Goal: Find specific page/section: Find specific page/section

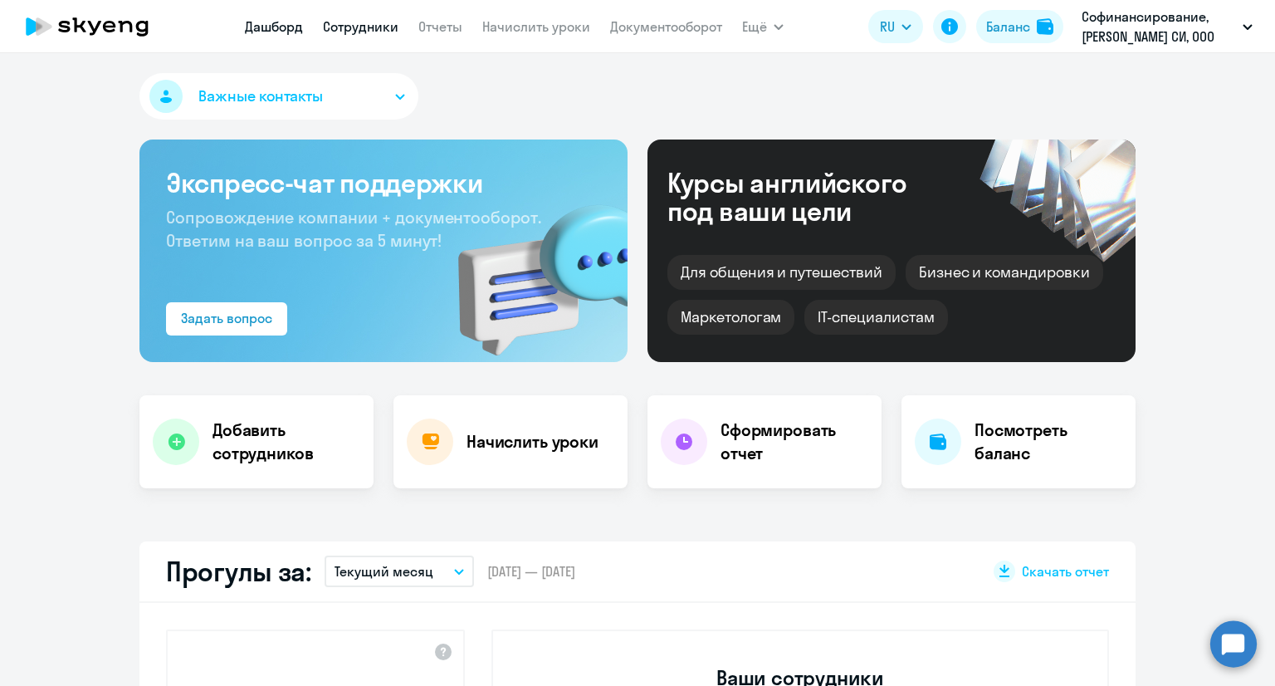
click at [363, 25] on link "Сотрудники" at bounding box center [361, 26] width 76 height 17
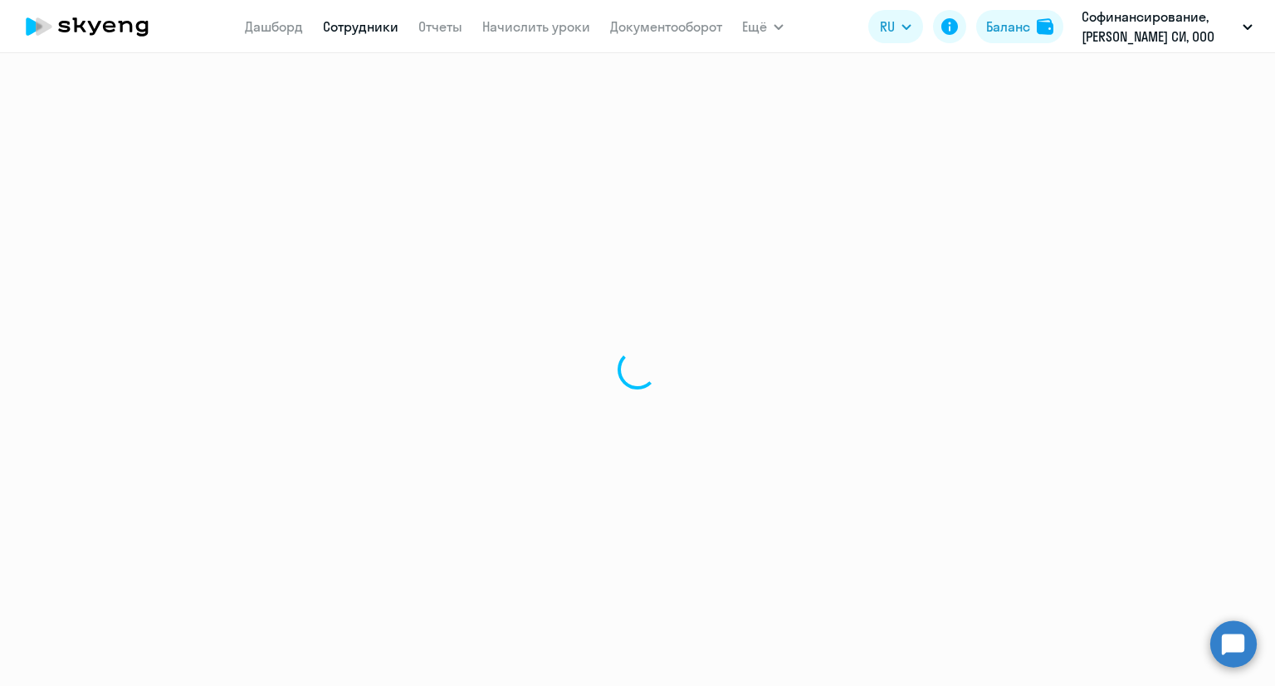
select select "30"
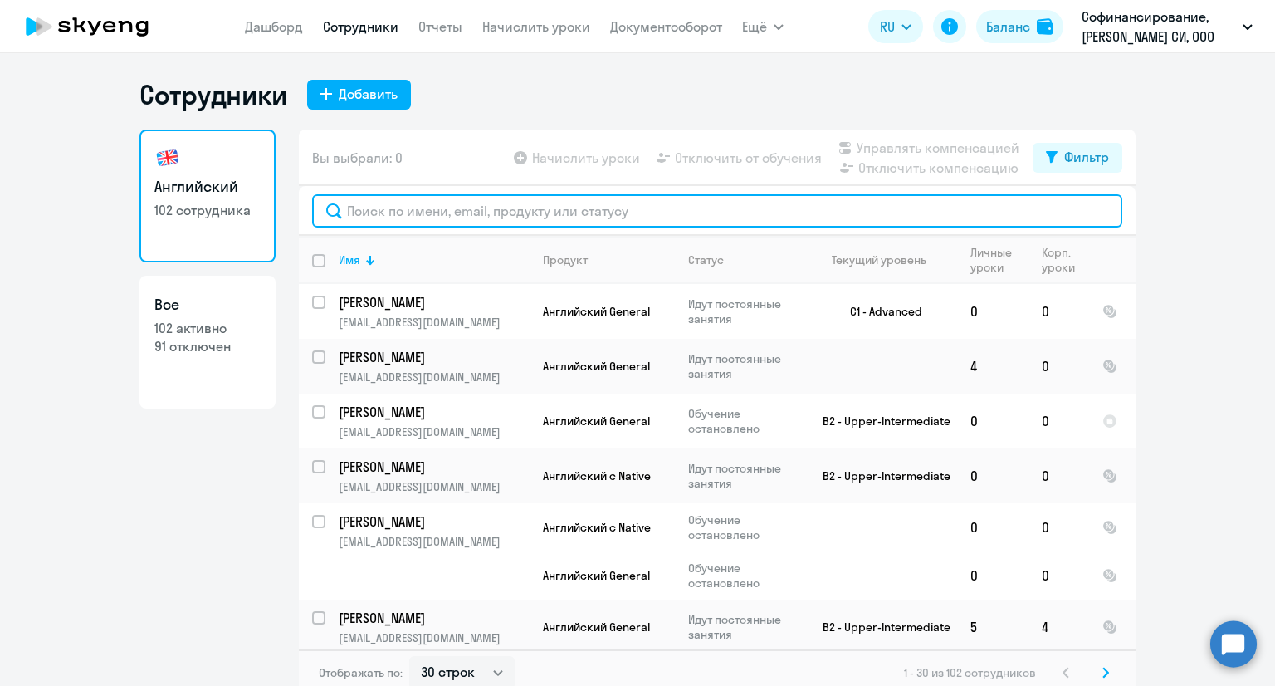
click at [432, 203] on input "text" at bounding box center [717, 210] width 810 height 33
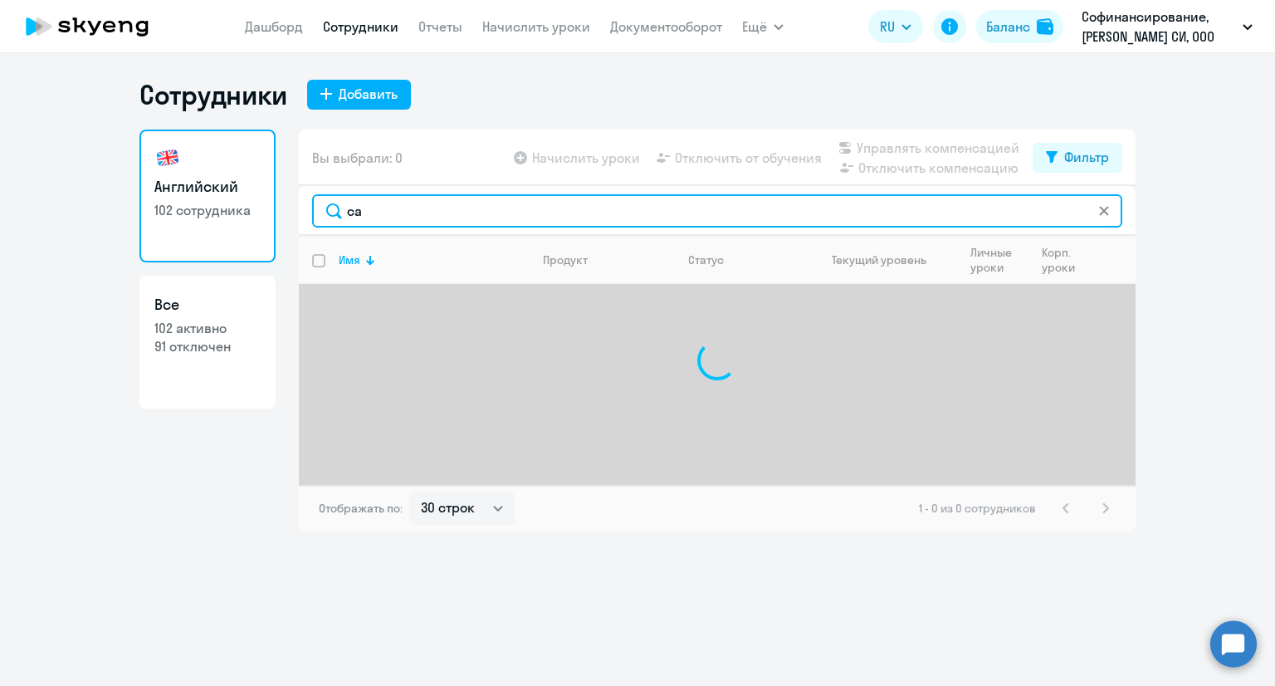
type input "с"
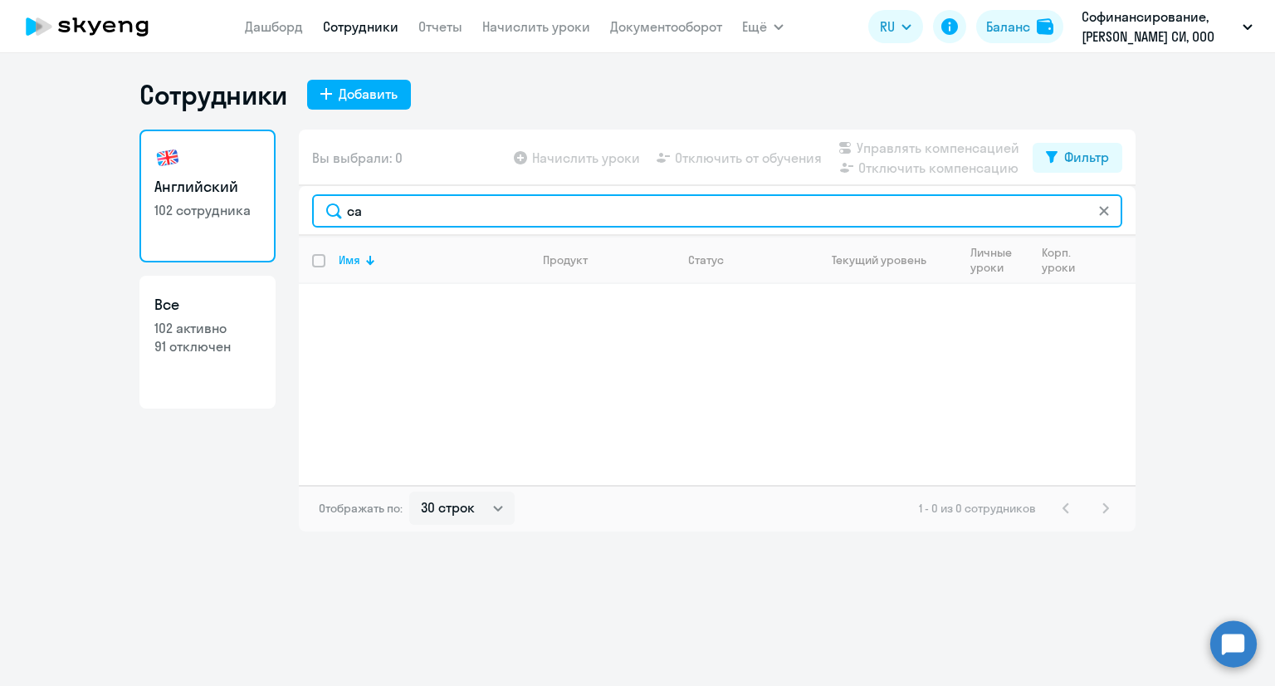
type input "с"
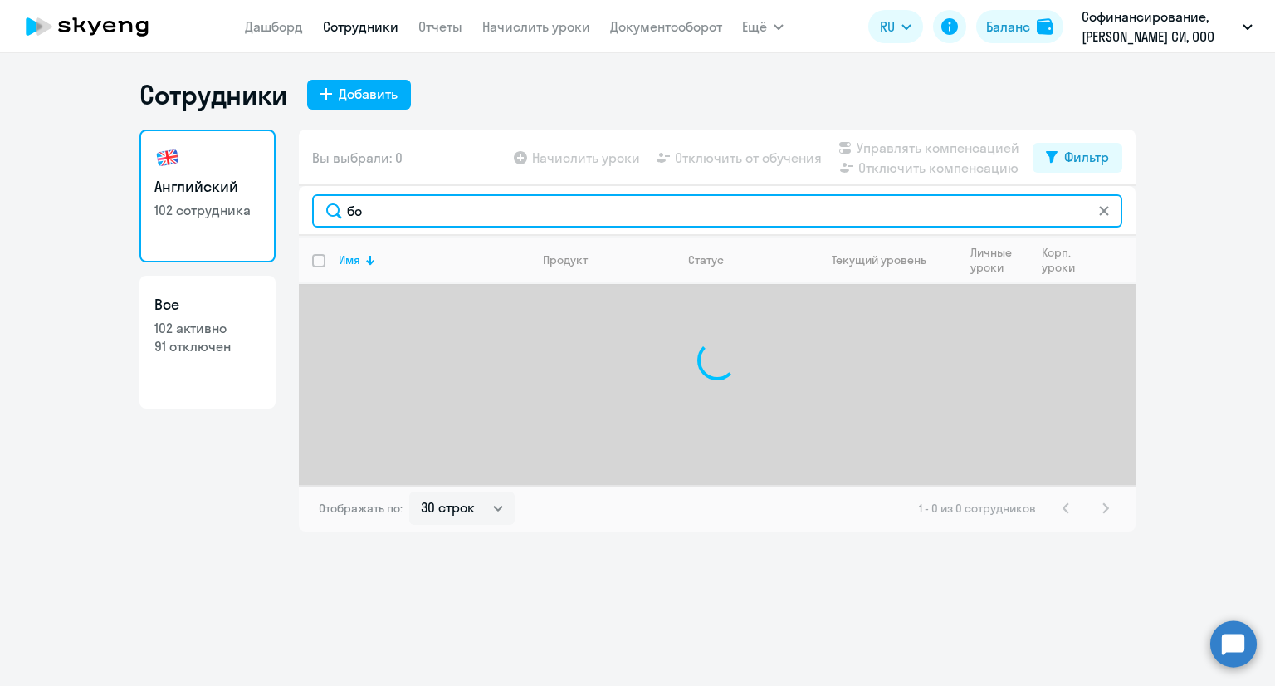
type input "б"
type input "тимин"
